Goal: Task Accomplishment & Management: Manage account settings

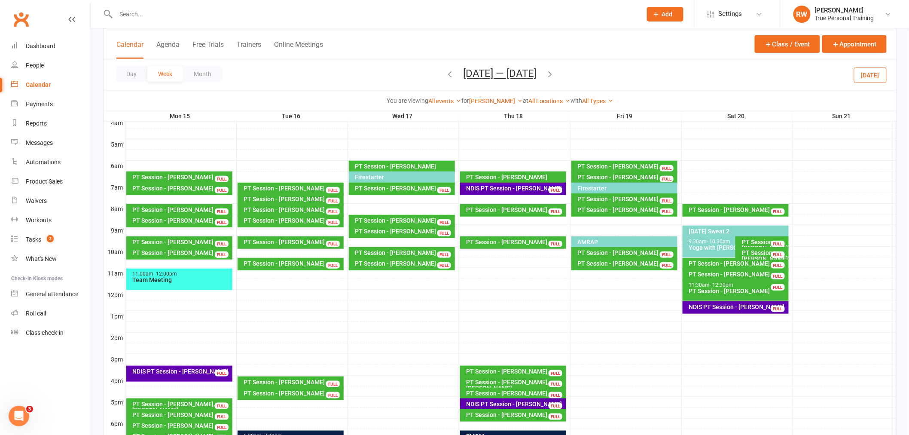
click at [392, 66] on div "Day Week Month [DATE] — [DATE] [DATE] Sun Mon Tue Wed Thu Fri Sat 31 01 02 03 0…" at bounding box center [499, 74] width 793 height 31
click at [604, 70] on div "Day Week Month [DATE] — [DATE] [DATE] Sun Mon Tue Wed Thu Fri Sat 31 01 02 03 0…" at bounding box center [499, 74] width 793 height 31
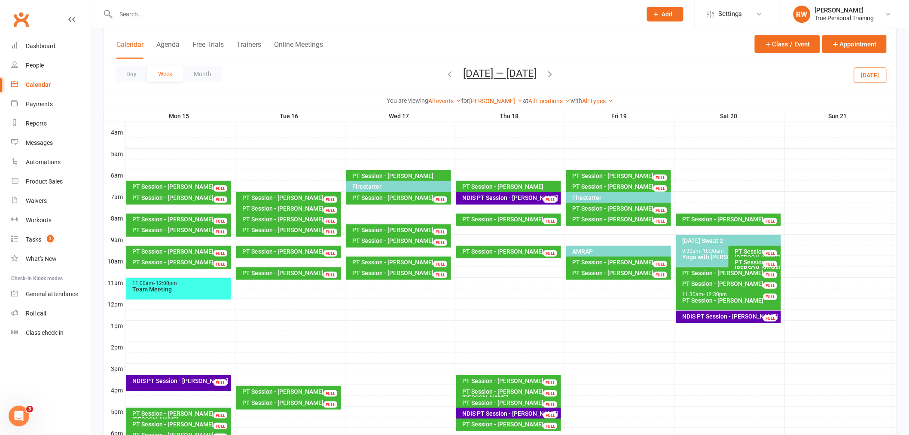
click at [447, 75] on button "[DATE]" at bounding box center [870, 74] width 33 height 15
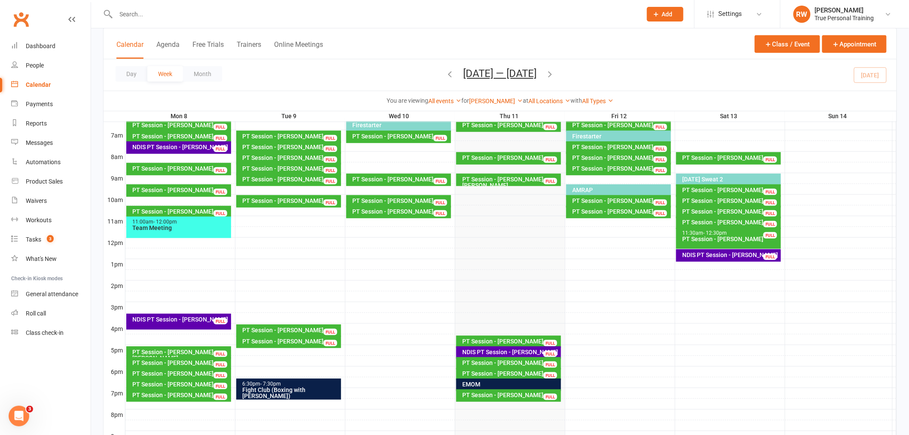
scroll to position [181, 0]
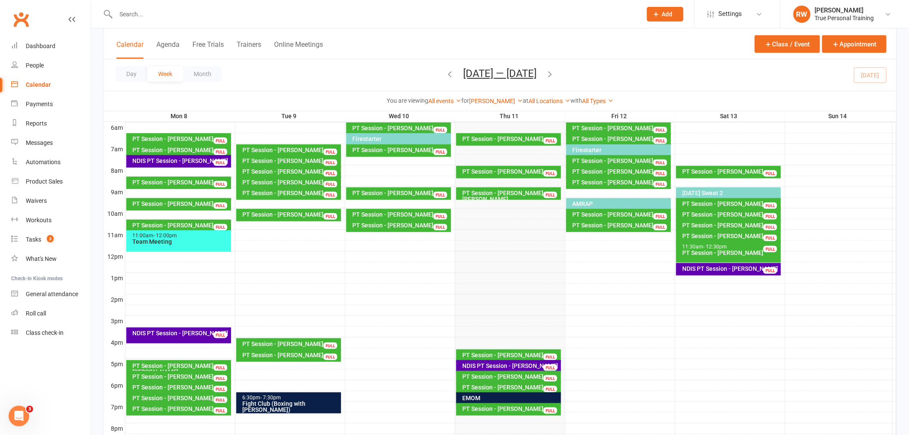
click at [447, 222] on div "PT Session - [PERSON_NAME]" at bounding box center [730, 225] width 97 height 6
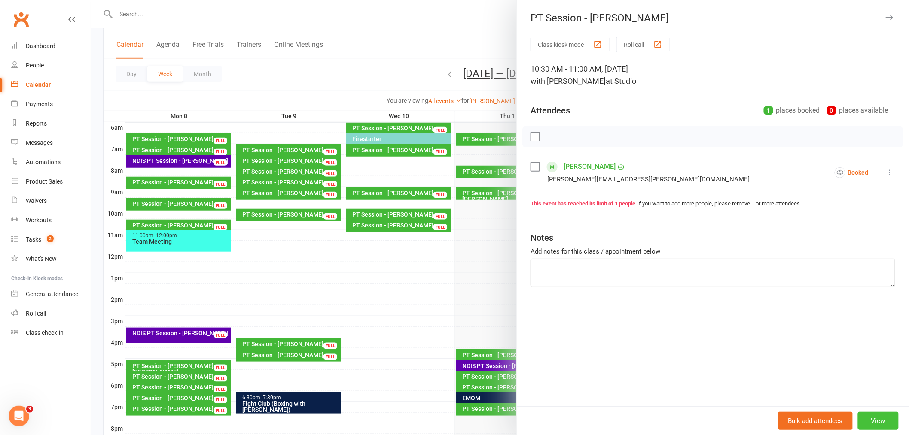
click at [447, 413] on button "View" at bounding box center [878, 420] width 41 height 18
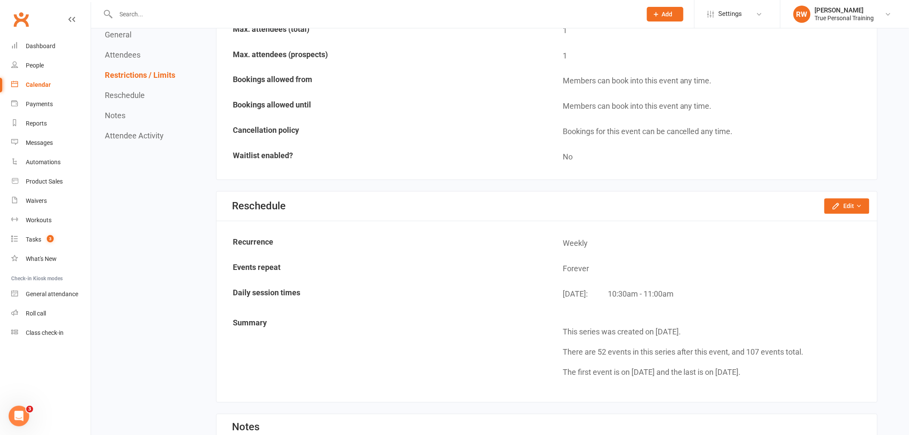
scroll to position [525, 0]
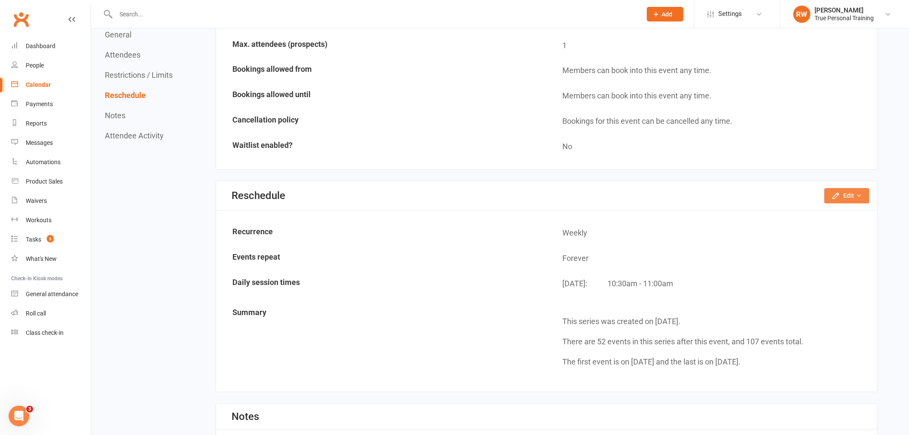
click at [447, 192] on icon "button" at bounding box center [835, 196] width 9 height 9
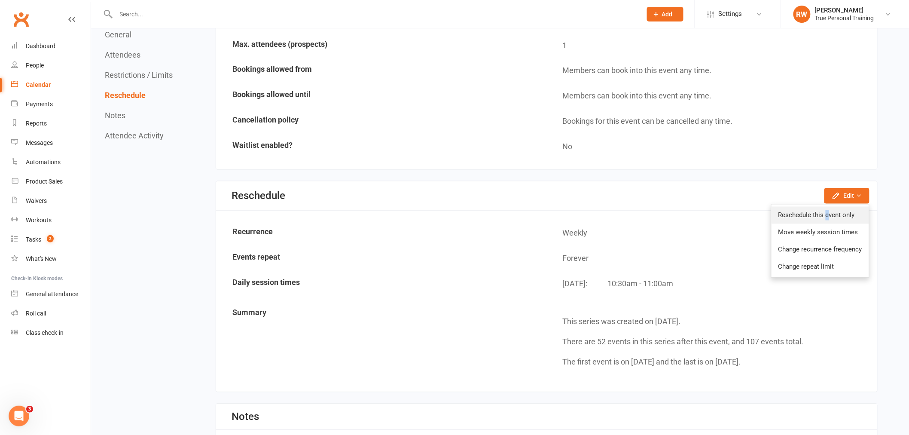
click at [447, 208] on link "Reschedule this event only" at bounding box center [819, 215] width 97 height 17
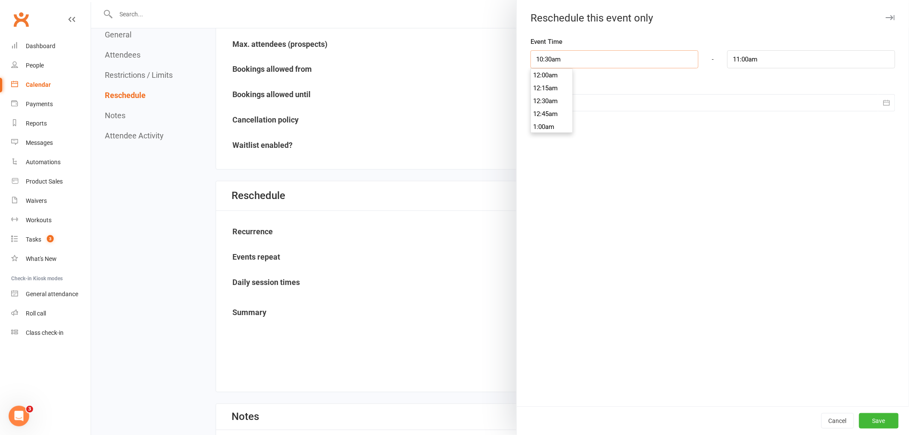
click at [447, 58] on input "10:30am" at bounding box center [614, 59] width 168 height 18
type input "9:00am"
type input "9:30am"
click at [447, 127] on li "9:00am" at bounding box center [551, 128] width 41 height 13
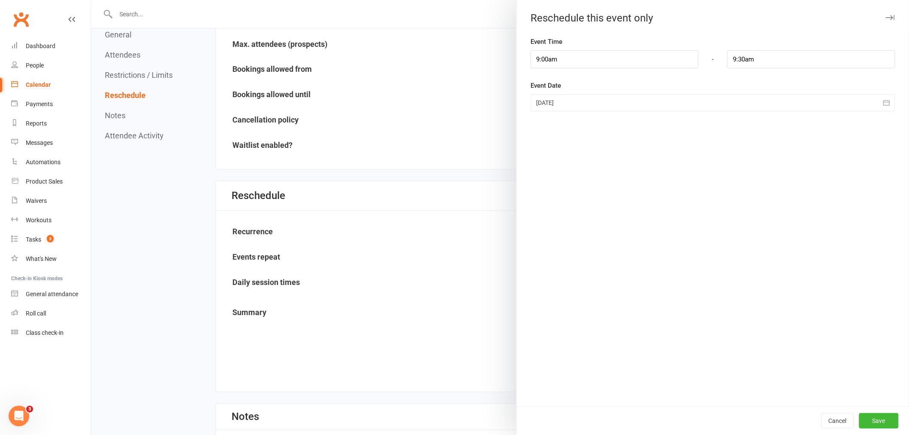
drag, startPoint x: 661, startPoint y: 178, endPoint x: 724, endPoint y: 278, distance: 118.1
click at [447, 180] on div "Event Time 9:00am 12:00am 12:15am 12:30am 12:45am 1:00am 1:15am 1:30am 1:45am 2…" at bounding box center [713, 221] width 392 height 369
click at [447, 413] on button "Save" at bounding box center [879, 420] width 40 height 15
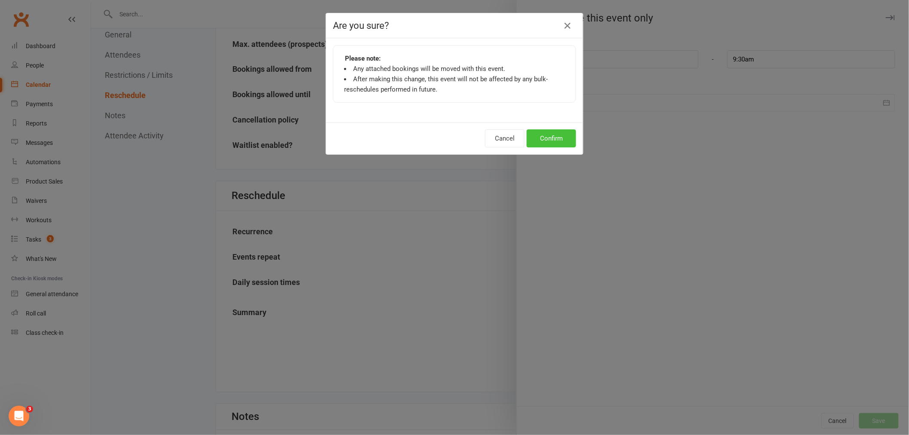
click at [447, 143] on button "Confirm" at bounding box center [551, 138] width 49 height 18
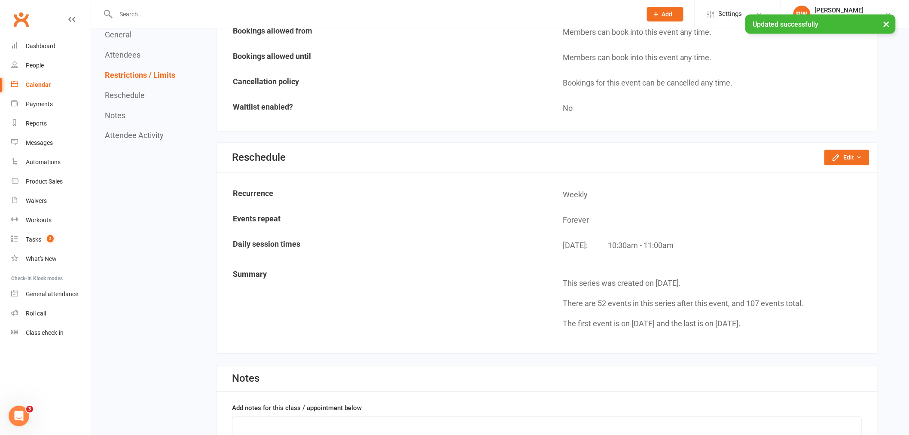
scroll to position [572, 0]
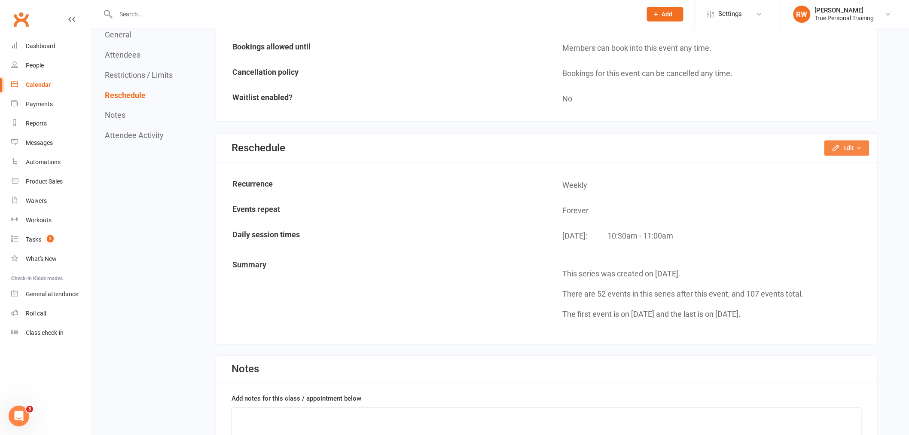
click at [447, 147] on button "Edit" at bounding box center [846, 147] width 45 height 15
click at [447, 162] on link "Reschedule this event only" at bounding box center [824, 167] width 90 height 17
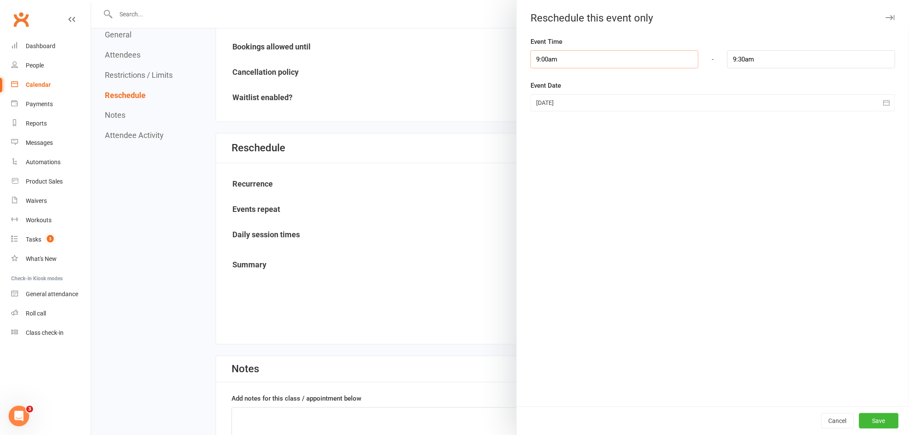
click at [447, 62] on input "9:00am" at bounding box center [614, 59] width 168 height 18
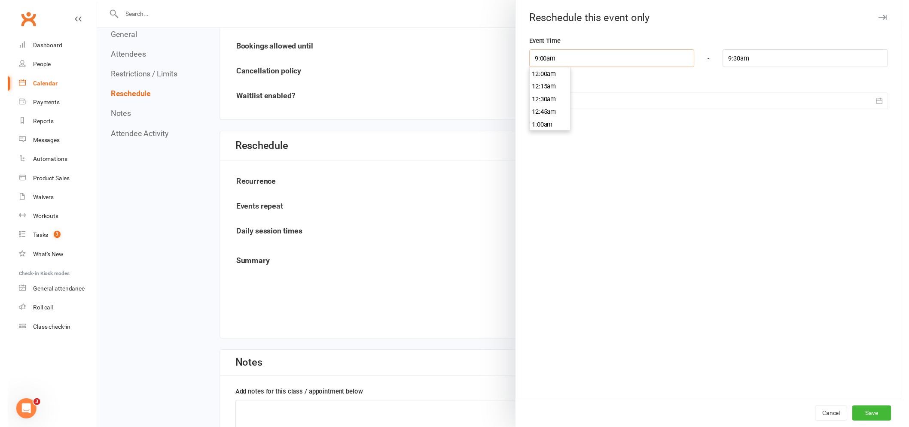
scroll to position [450, 0]
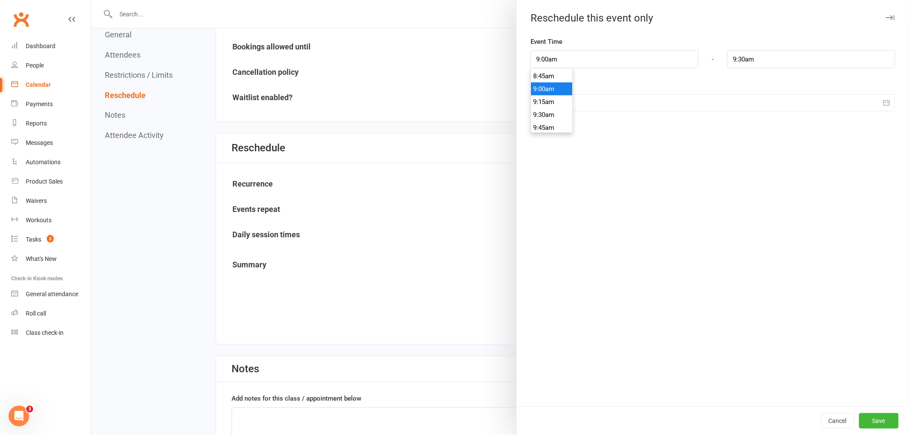
click at [447, 148] on div "Event Time 9:00am 12:00am 12:15am 12:30am 12:45am 1:00am 1:15am 1:30am 1:45am 2…" at bounding box center [713, 221] width 392 height 369
click at [447, 109] on div at bounding box center [712, 102] width 365 height 17
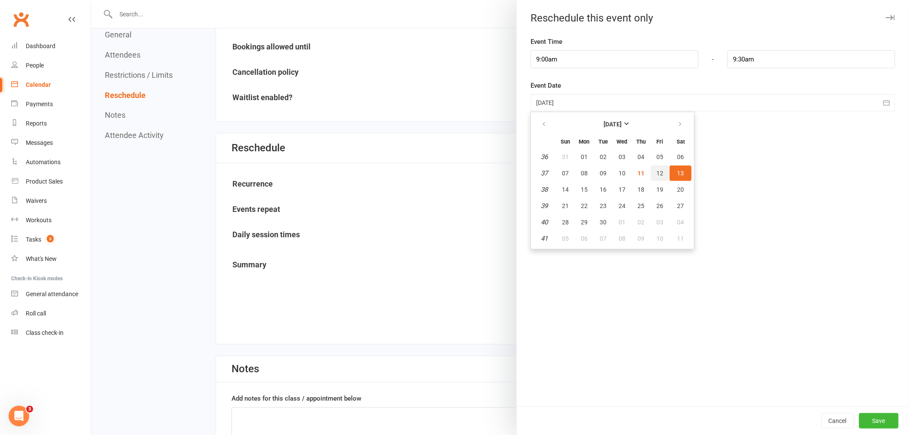
click at [447, 170] on span "12" at bounding box center [659, 173] width 7 height 7
type input "12 Sep 2025"
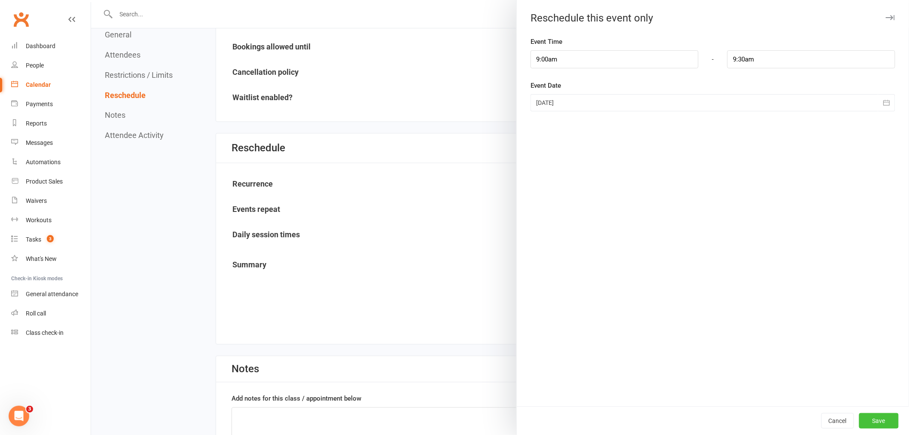
click at [447, 413] on button "Save" at bounding box center [879, 420] width 40 height 15
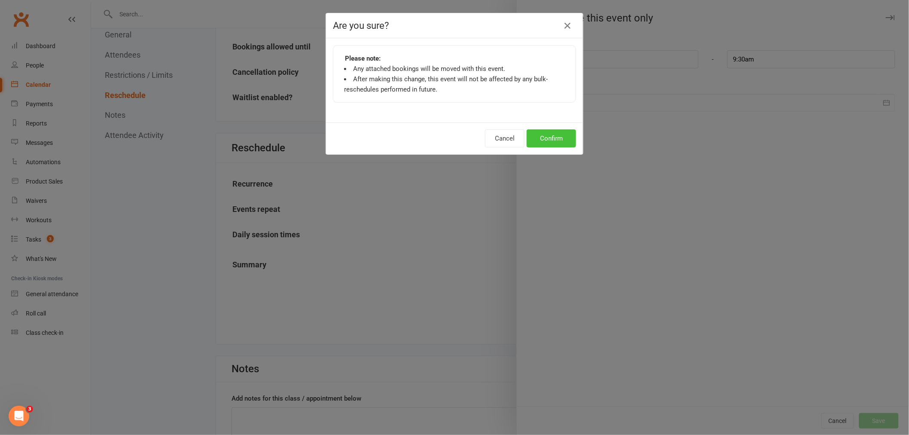
click at [447, 131] on button "Confirm" at bounding box center [551, 138] width 49 height 18
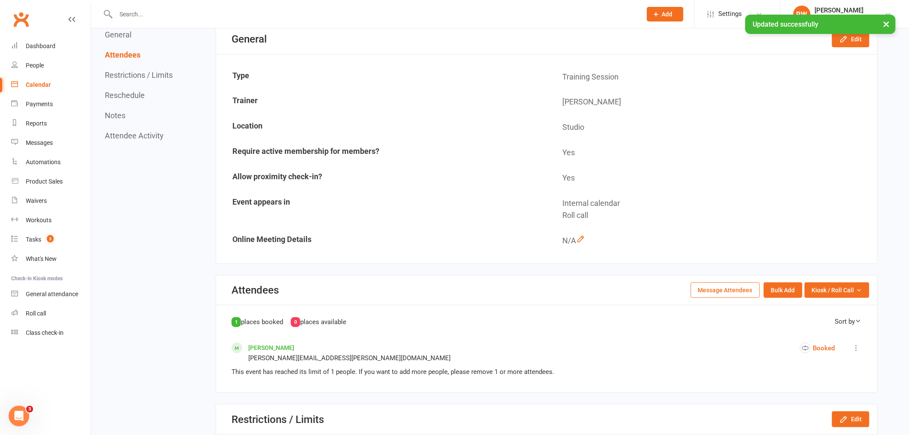
scroll to position [0, 0]
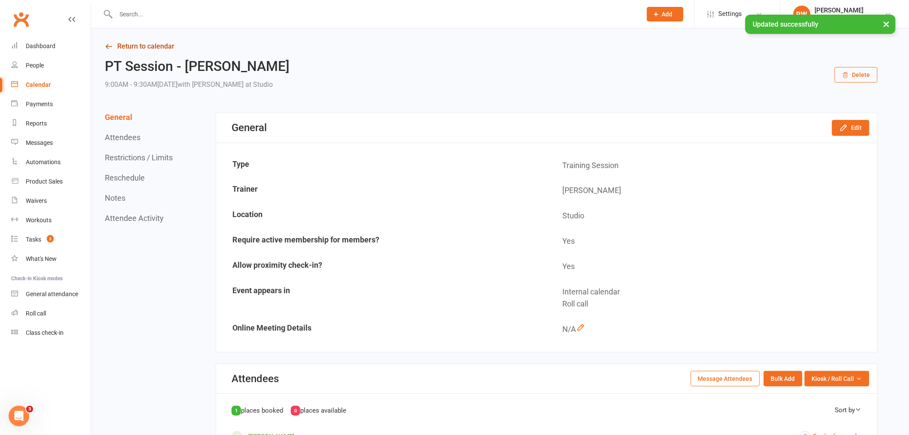
click at [164, 49] on link "Return to calendar" at bounding box center [491, 46] width 773 height 12
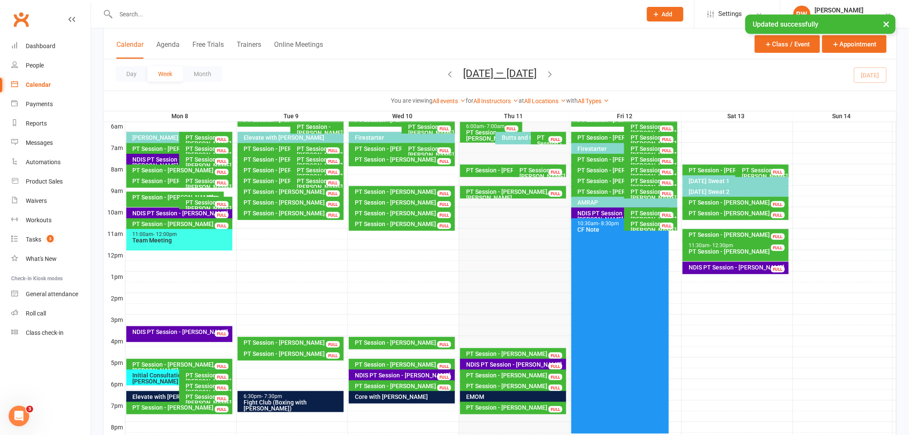
scroll to position [282, 0]
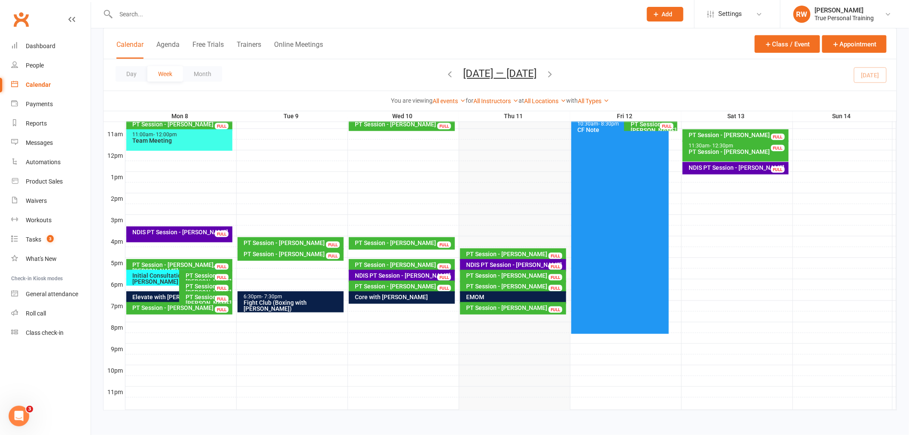
click at [447, 294] on div "EMOM" at bounding box center [515, 297] width 99 height 6
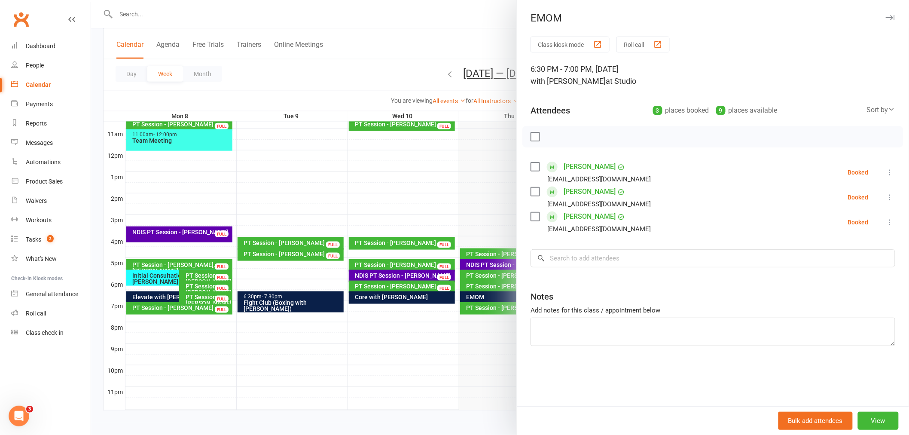
drag, startPoint x: 407, startPoint y: 186, endPoint x: 405, endPoint y: 192, distance: 6.1
click at [405, 192] on div at bounding box center [500, 217] width 818 height 435
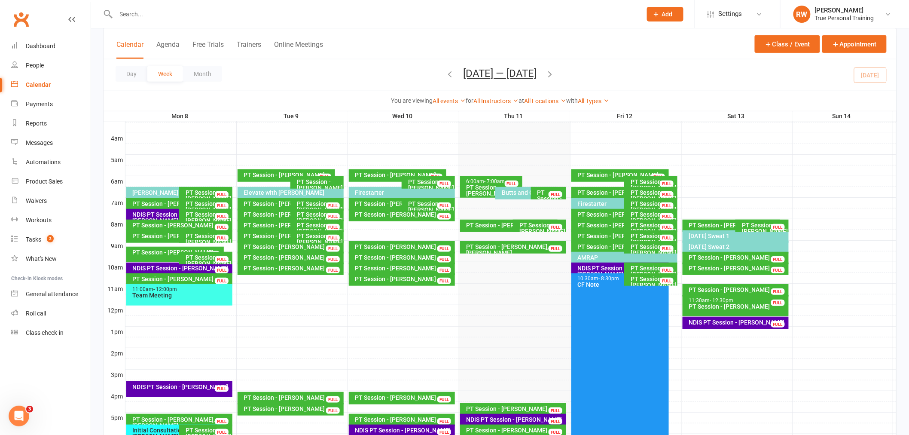
scroll to position [91, 0]
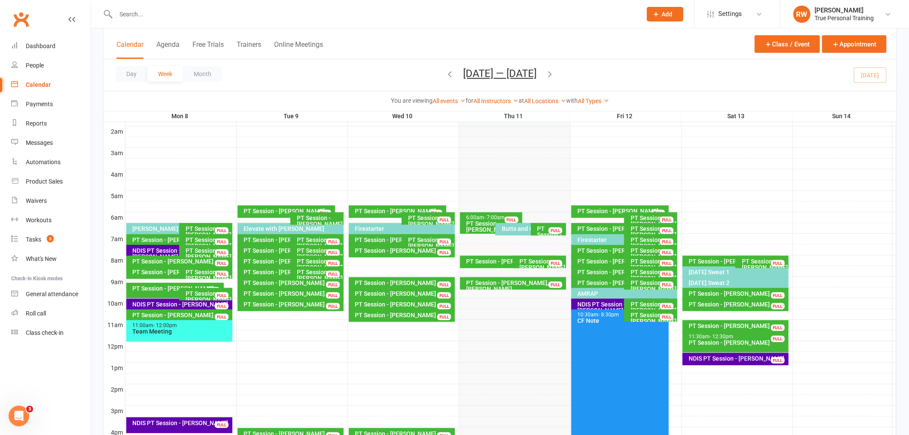
click at [447, 237] on div "Firestarter" at bounding box center [622, 240] width 90 height 6
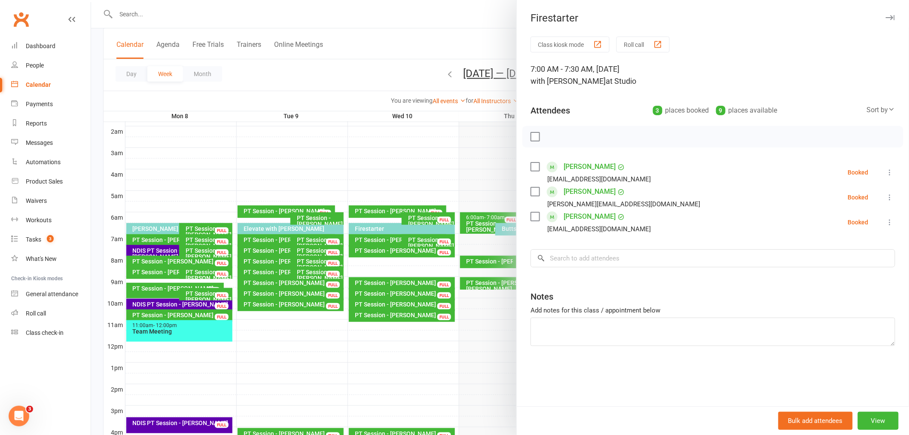
click at [420, 161] on div at bounding box center [500, 217] width 818 height 435
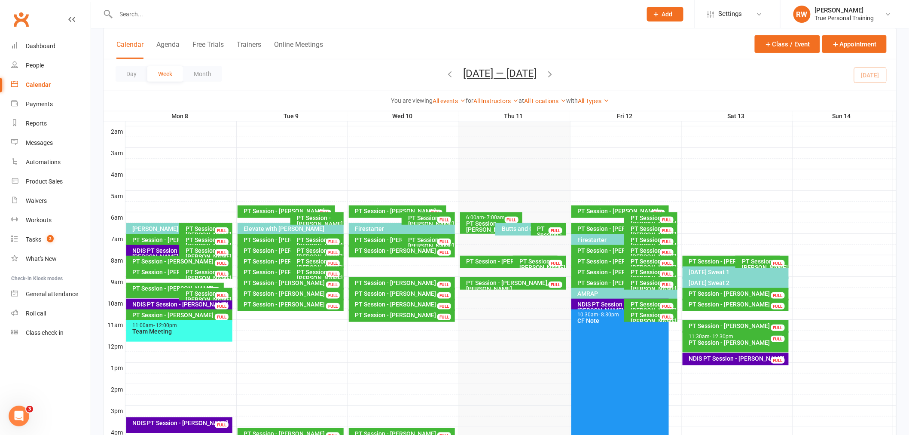
click at [447, 291] on div "AMRAP" at bounding box center [626, 293] width 99 height 6
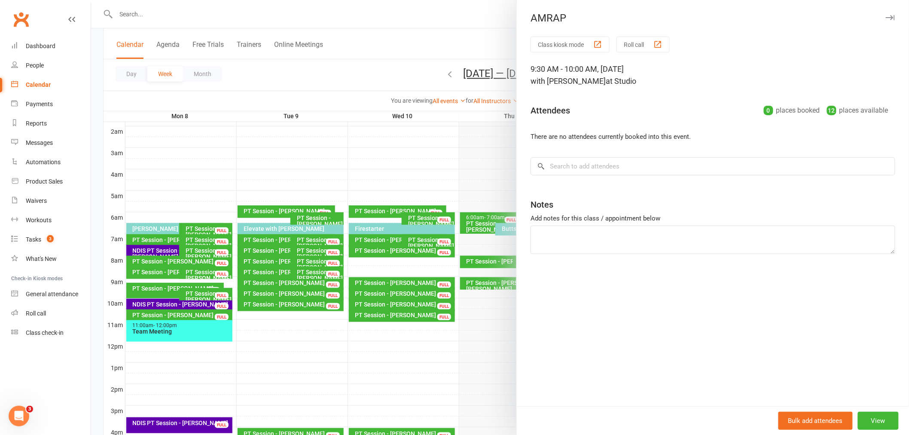
click at [447, 168] on div at bounding box center [500, 217] width 818 height 435
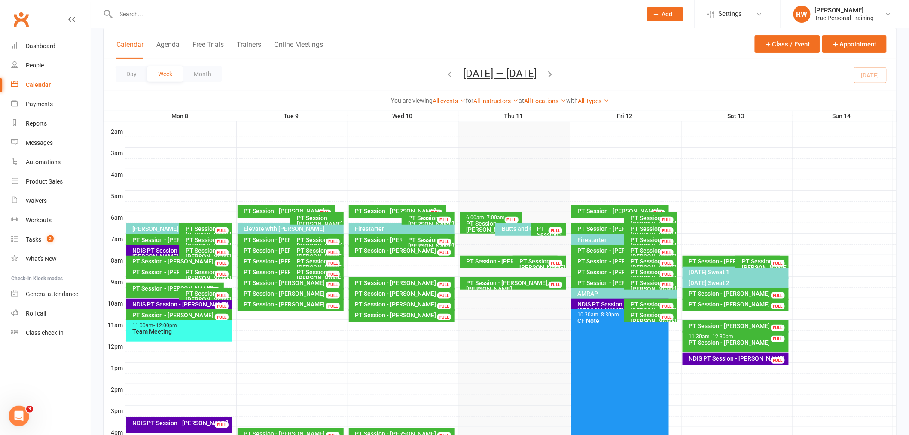
click at [447, 85] on div "Day Week Month Sep 8 — 14 2025 September 2025 Sun Mon Tue Wed Thu Fri Sat 31 01…" at bounding box center [499, 74] width 793 height 31
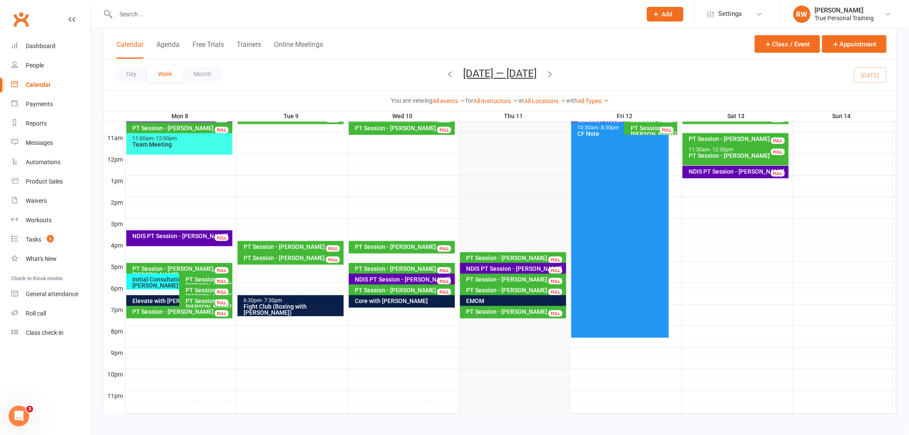
scroll to position [282, 0]
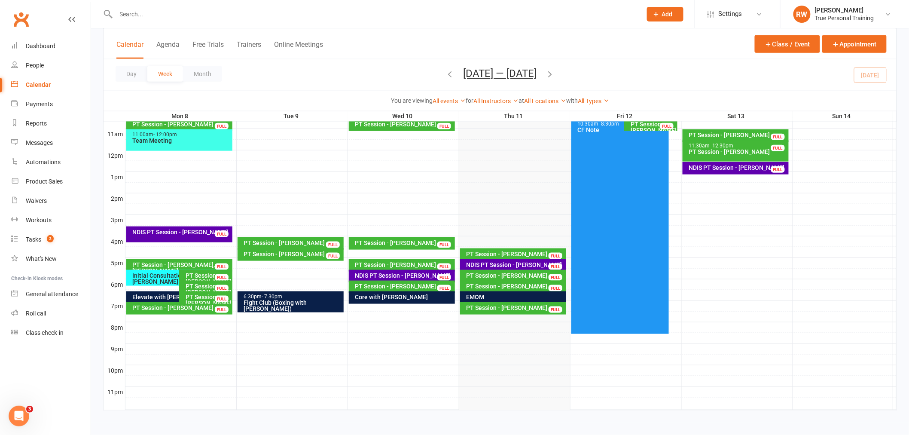
click at [447, 75] on icon "button" at bounding box center [549, 73] width 9 height 9
